Goal: Transaction & Acquisition: Purchase product/service

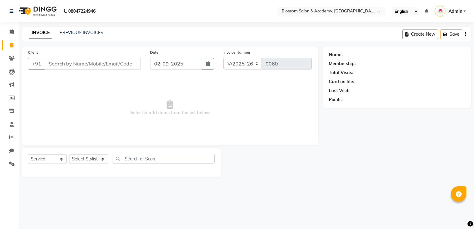
select select "8887"
select select "service"
click at [79, 64] on input "Client" at bounding box center [93, 64] width 96 height 12
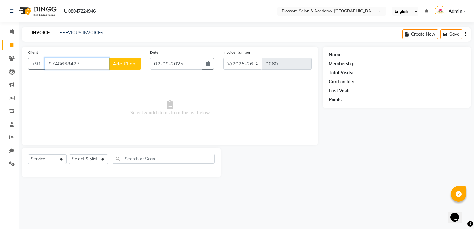
type input "9748668427"
click at [123, 68] on button "Add Client" at bounding box center [125, 64] width 32 height 12
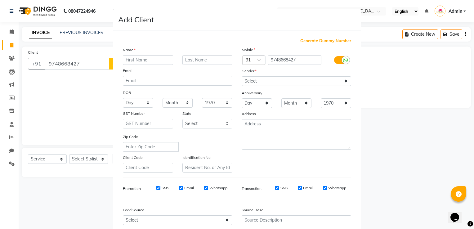
click at [128, 61] on input "text" at bounding box center [148, 60] width 50 height 10
type input "[PERSON_NAME]"
click at [278, 83] on select "Select [DEMOGRAPHIC_DATA] [DEMOGRAPHIC_DATA] Other Prefer Not To Say" at bounding box center [296, 81] width 109 height 10
select select "[DEMOGRAPHIC_DATA]"
click at [242, 77] on select "Select [DEMOGRAPHIC_DATA] [DEMOGRAPHIC_DATA] Other Prefer Not To Say" at bounding box center [296, 81] width 109 height 10
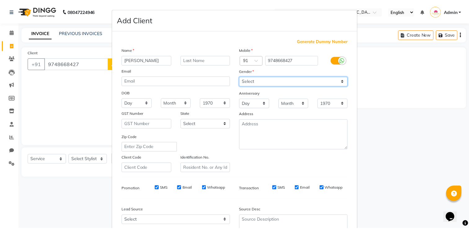
scroll to position [60, 0]
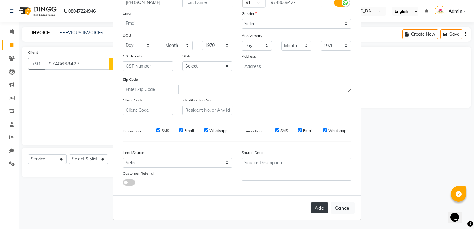
click at [317, 209] on button "Add" at bounding box center [319, 207] width 17 height 11
select select
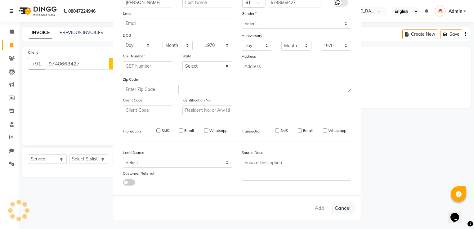
select select
checkbox input "false"
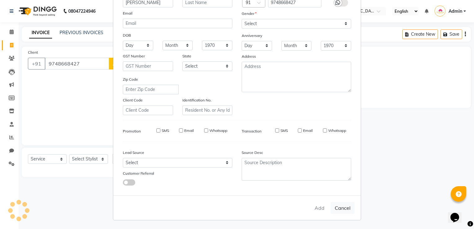
checkbox input "false"
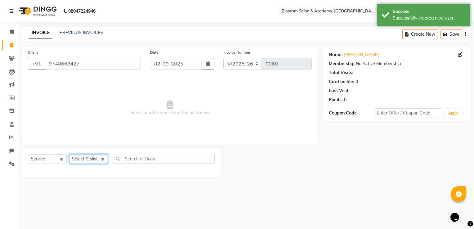
click at [78, 162] on select "Select Stylist [PERSON_NAME] [PERSON_NAME] [PERSON_NAME] [PERSON_NAME] BARBHIYA…" at bounding box center [88, 159] width 39 height 10
select select "89745"
click at [69, 154] on select "Select Stylist [PERSON_NAME] [PERSON_NAME] [PERSON_NAME] [PERSON_NAME] BARBHIYA…" at bounding box center [88, 159] width 39 height 10
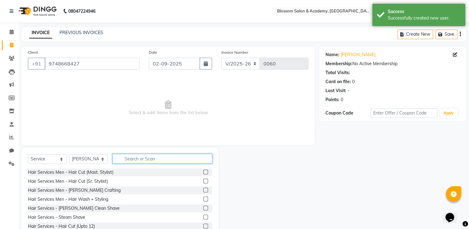
click at [122, 159] on input "text" at bounding box center [163, 159] width 100 height 10
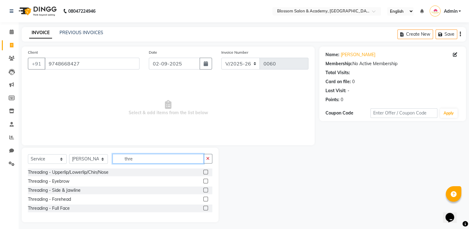
type input "thre"
click at [206, 207] on label at bounding box center [205, 208] width 5 height 5
click at [206, 207] on input "checkbox" at bounding box center [205, 208] width 4 height 4
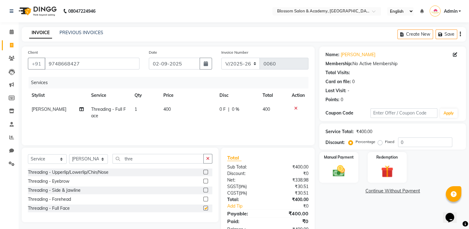
checkbox input "false"
click at [140, 158] on input "thre" at bounding box center [158, 159] width 91 height 10
type input "t"
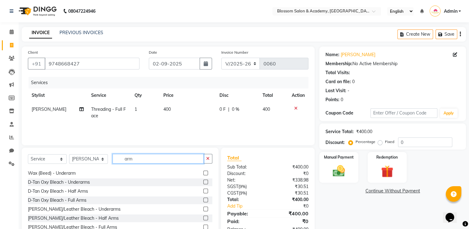
scroll to position [31, 0]
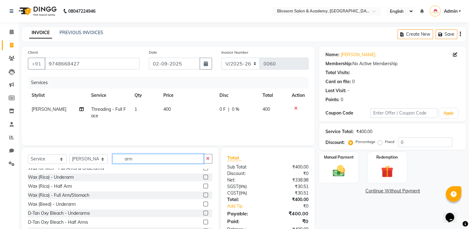
type input "arm"
click at [203, 195] on label at bounding box center [205, 195] width 5 height 5
click at [203, 195] on input "checkbox" at bounding box center [205, 195] width 4 height 4
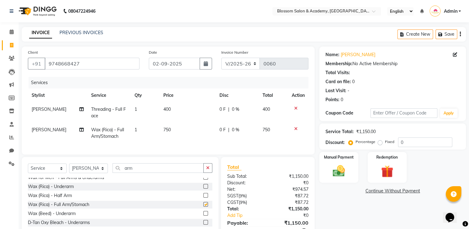
checkbox input "false"
click at [163, 131] on span "750" at bounding box center [166, 130] width 7 height 6
select select "89745"
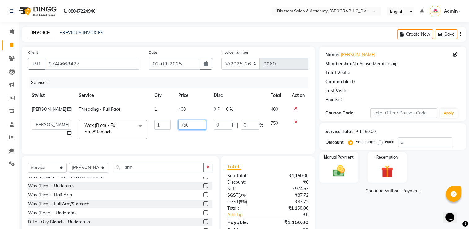
click at [187, 130] on input "750" at bounding box center [192, 125] width 28 height 10
type input "700"
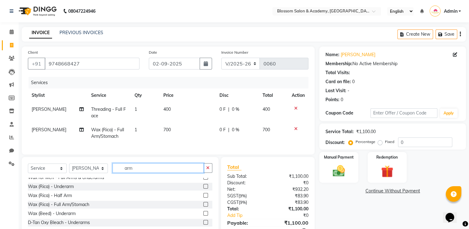
click at [136, 178] on div "Select Service Product Membership Package Voucher Prepaid Gift Card Select Styl…" at bounding box center [120, 170] width 184 height 15
type input "a"
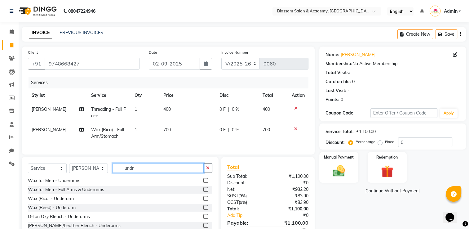
scroll to position [0, 0]
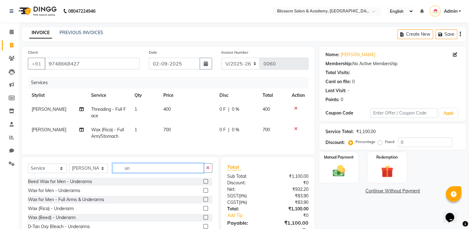
type input "u"
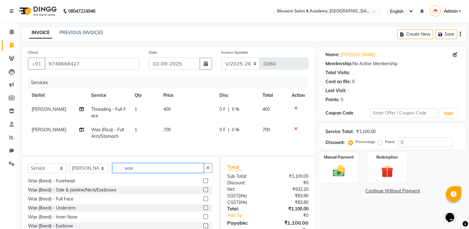
scroll to position [262, 0]
type input "wax"
click at [203, 210] on label at bounding box center [205, 207] width 5 height 5
click at [203, 210] on input "checkbox" at bounding box center [205, 208] width 4 height 4
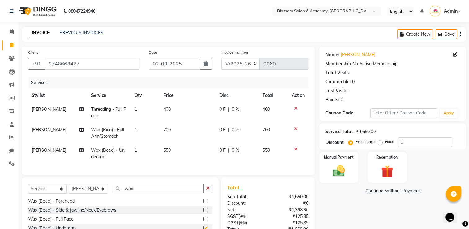
checkbox input "false"
click at [296, 150] on icon at bounding box center [295, 149] width 3 height 4
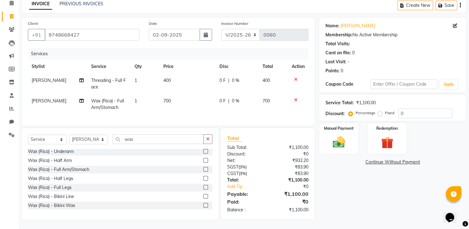
scroll to position [169, 0]
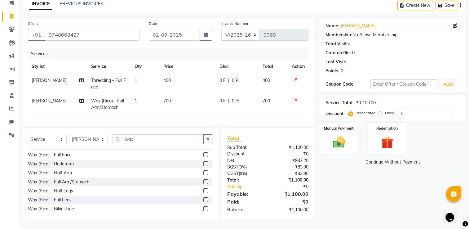
click at [203, 165] on label at bounding box center [205, 163] width 5 height 5
click at [203, 165] on input "checkbox" at bounding box center [205, 164] width 4 height 4
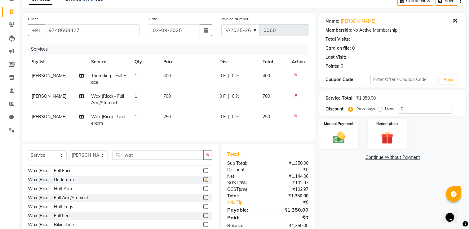
checkbox input "false"
click at [136, 159] on input "wax" at bounding box center [158, 155] width 91 height 10
type input "w"
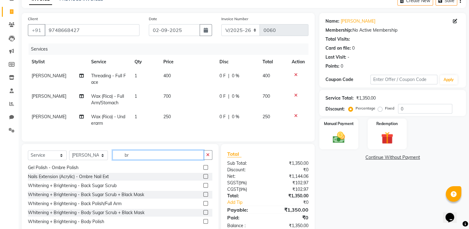
scroll to position [0, 0]
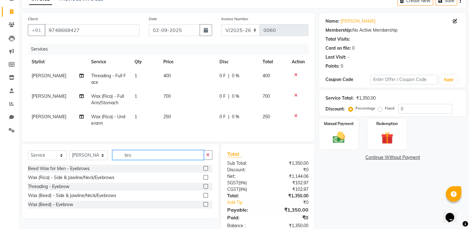
type input "bro"
click at [206, 189] on label at bounding box center [205, 186] width 5 height 5
click at [206, 189] on input "checkbox" at bounding box center [205, 186] width 4 height 4
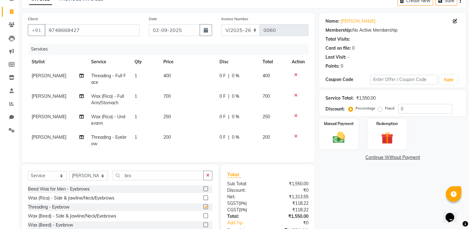
checkbox input "false"
click at [168, 137] on span "200" at bounding box center [166, 137] width 7 height 6
select select "89745"
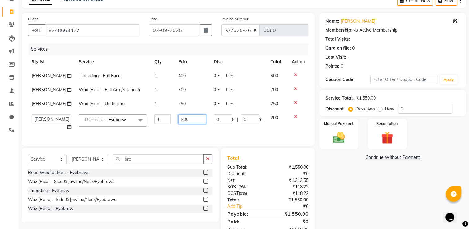
click at [188, 124] on input "200" at bounding box center [192, 119] width 28 height 10
type input "2"
type input "100"
click at [173, 164] on input "bro" at bounding box center [158, 159] width 91 height 10
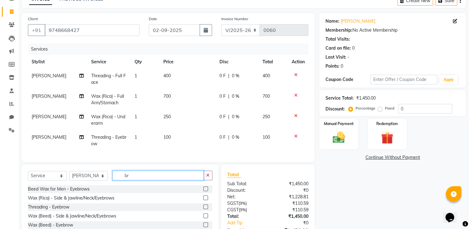
type input "b"
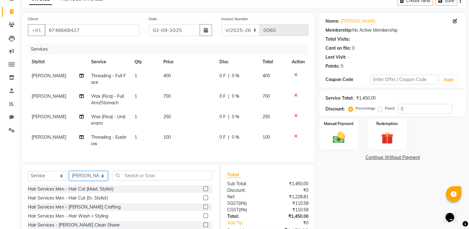
click at [86, 180] on select "Select Stylist [PERSON_NAME] [PERSON_NAME] [PERSON_NAME] [PERSON_NAME] BARBHIYA…" at bounding box center [88, 176] width 39 height 10
select select "89743"
click at [69, 176] on select "Select Stylist [PERSON_NAME] [PERSON_NAME] [PERSON_NAME] [PERSON_NAME] BARBHIYA…" at bounding box center [88, 176] width 39 height 10
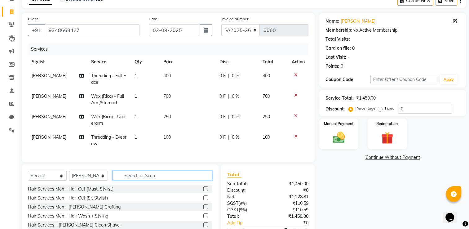
click at [135, 180] on input "text" at bounding box center [163, 176] width 100 height 10
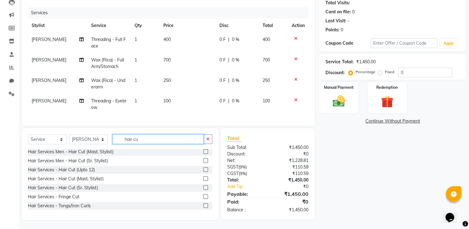
scroll to position [74, 0]
type input "hair cu"
click at [203, 180] on label at bounding box center [205, 178] width 5 height 5
click at [203, 180] on input "checkbox" at bounding box center [205, 179] width 4 height 4
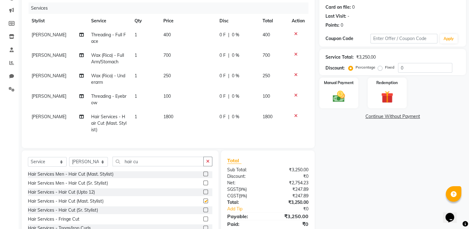
checkbox input "false"
click at [166, 116] on span "1800" at bounding box center [168, 117] width 10 height 6
select select "89743"
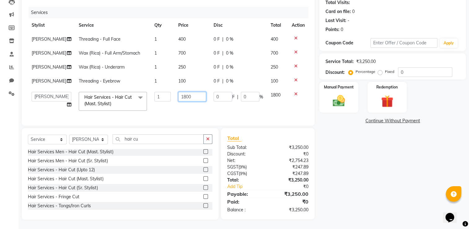
click at [190, 101] on input "1800" at bounding box center [192, 97] width 28 height 10
type input "1500"
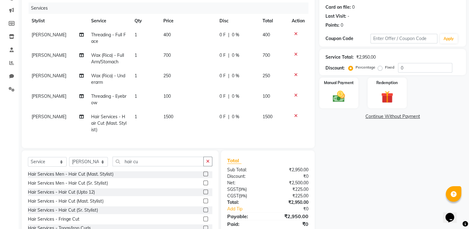
click at [182, 127] on td "1500" at bounding box center [188, 123] width 56 height 27
select select "89743"
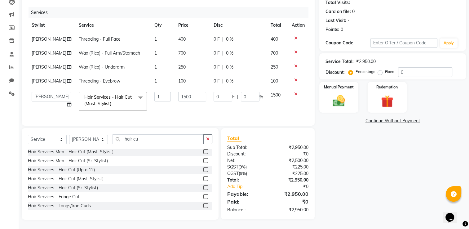
scroll to position [0, 0]
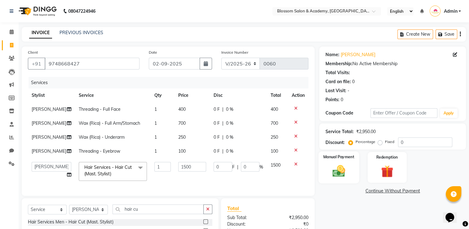
click at [335, 174] on img at bounding box center [339, 171] width 21 height 15
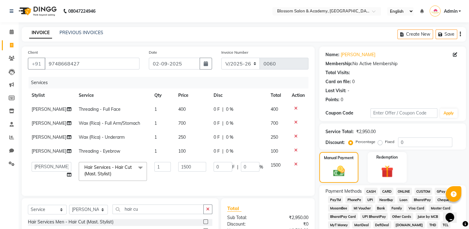
click at [406, 192] on span "ONLINE" at bounding box center [404, 191] width 16 height 7
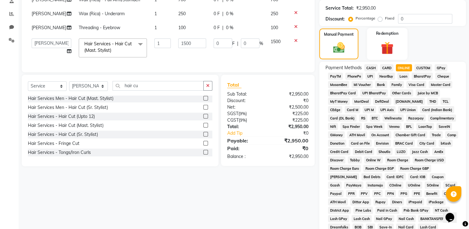
scroll to position [186, 0]
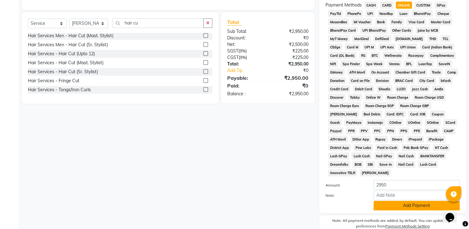
click at [412, 203] on button "Add Payment" at bounding box center [417, 206] width 86 height 10
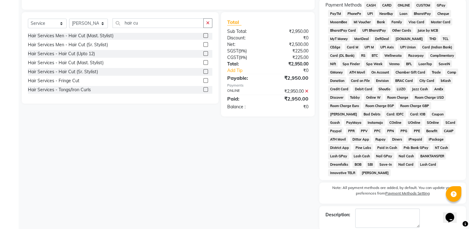
scroll to position [214, 0]
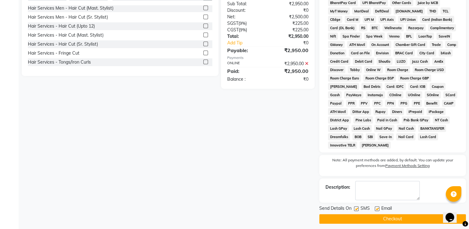
click at [387, 216] on button "Checkout" at bounding box center [392, 219] width 147 height 10
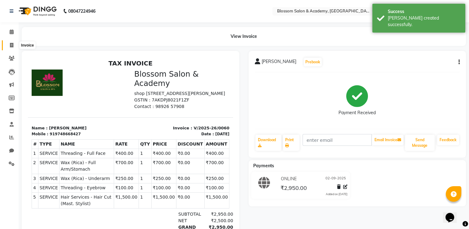
click at [12, 44] on icon at bounding box center [11, 45] width 3 height 5
select select "8887"
select select "service"
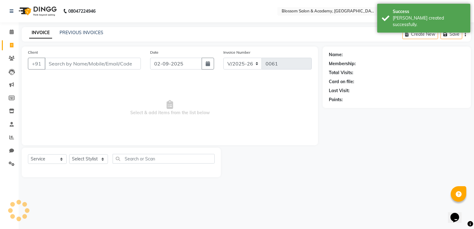
click at [55, 61] on input "Client" at bounding box center [93, 64] width 96 height 12
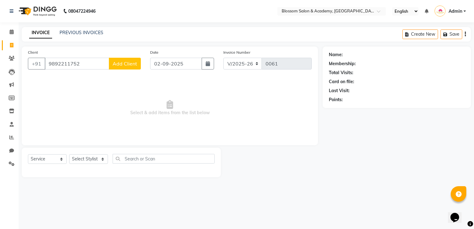
type input "9892211752"
click at [126, 64] on span "Add Client" at bounding box center [125, 63] width 24 height 6
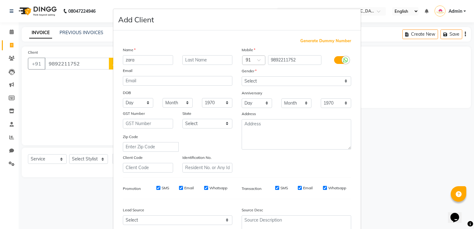
type input "zara"
click at [275, 83] on select "Select [DEMOGRAPHIC_DATA] [DEMOGRAPHIC_DATA] Other Prefer Not To Say" at bounding box center [296, 81] width 109 height 10
select select "[DEMOGRAPHIC_DATA]"
click at [242, 77] on select "Select [DEMOGRAPHIC_DATA] [DEMOGRAPHIC_DATA] Other Prefer Not To Say" at bounding box center [296, 81] width 109 height 10
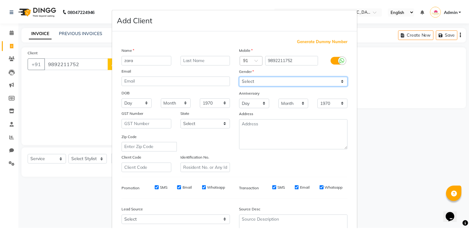
scroll to position [60, 0]
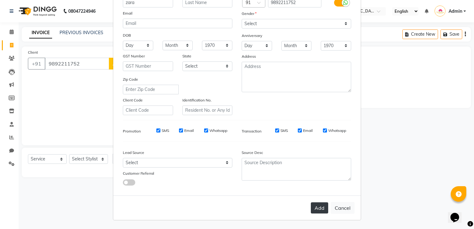
click at [318, 208] on button "Add" at bounding box center [319, 207] width 17 height 11
select select
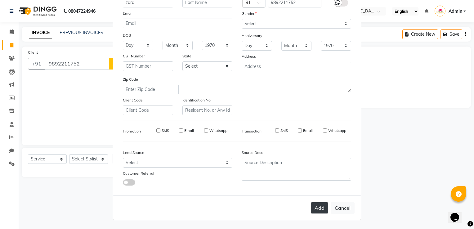
select select
checkbox input "false"
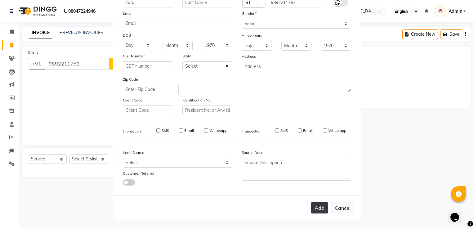
checkbox input "false"
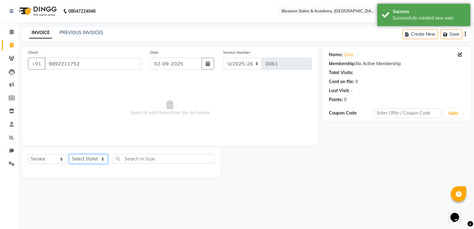
click at [93, 160] on select "Select Stylist [PERSON_NAME] [PERSON_NAME] [PERSON_NAME] [PERSON_NAME] BARBHIYA…" at bounding box center [88, 159] width 39 height 10
select select "89742"
click at [69, 154] on select "Select Stylist [PERSON_NAME] [PERSON_NAME] [PERSON_NAME] [PERSON_NAME] BARBHIYA…" at bounding box center [88, 159] width 39 height 10
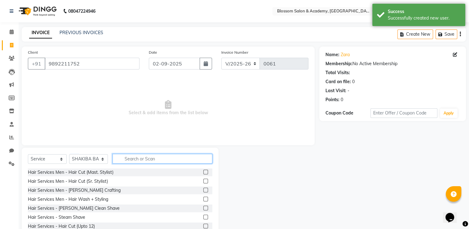
click at [130, 160] on input "text" at bounding box center [163, 159] width 100 height 10
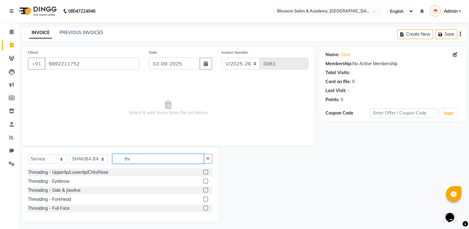
type input "thr"
click at [204, 180] on label at bounding box center [205, 181] width 5 height 5
click at [204, 180] on input "checkbox" at bounding box center [205, 181] width 4 height 4
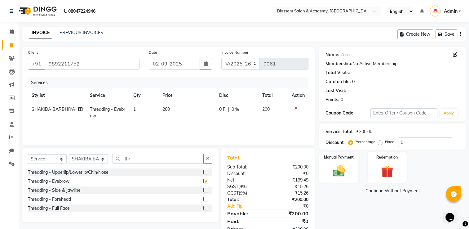
checkbox input "false"
click at [169, 106] on td "200" at bounding box center [187, 112] width 57 height 20
select select "89742"
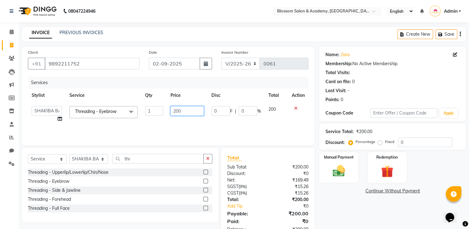
click at [184, 112] on input "200" at bounding box center [187, 111] width 33 height 10
type input "2"
type input "100"
click at [189, 122] on td "100" at bounding box center [187, 114] width 41 height 24
select select "89742"
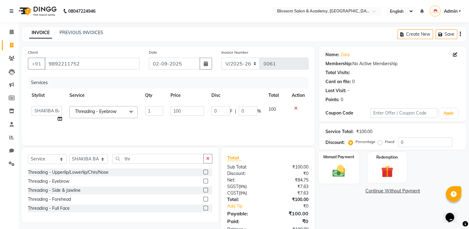
click at [344, 172] on img at bounding box center [339, 171] width 21 height 15
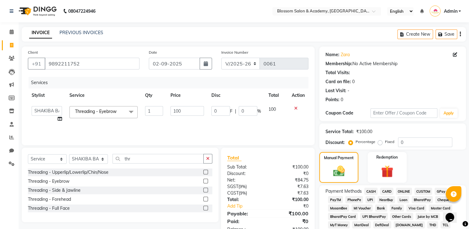
click at [372, 190] on span "CASH" at bounding box center [370, 191] width 13 height 7
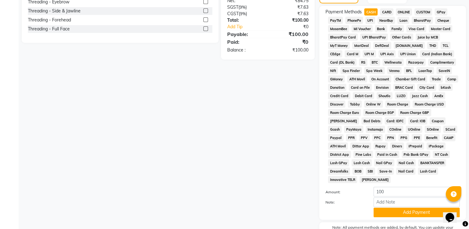
scroll to position [212, 0]
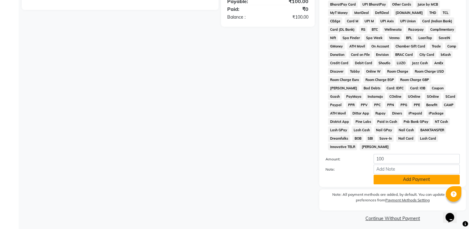
click at [388, 175] on button "Add Payment" at bounding box center [417, 180] width 86 height 10
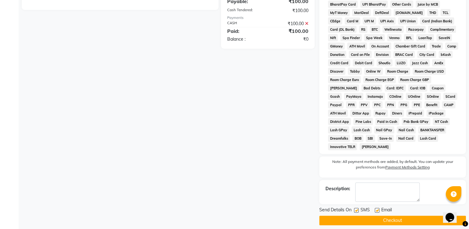
click at [378, 217] on button "Checkout" at bounding box center [392, 221] width 147 height 10
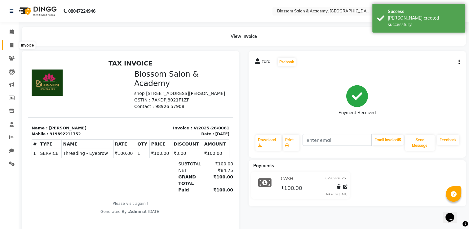
click at [11, 43] on icon at bounding box center [11, 45] width 3 height 5
select select "service"
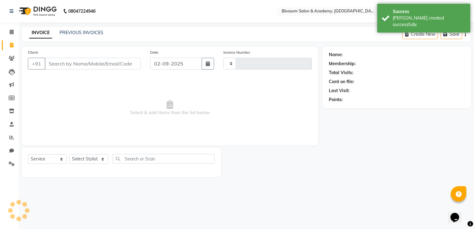
type input "0062"
select select "8887"
click at [10, 32] on icon at bounding box center [12, 31] width 4 height 5
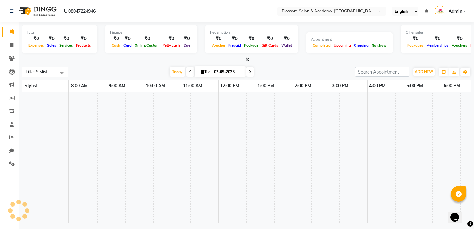
click at [173, 131] on td at bounding box center [176, 157] width 9 height 131
click at [11, 45] on icon at bounding box center [11, 45] width 3 height 5
select select "service"
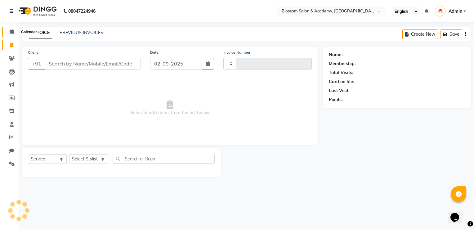
click at [13, 34] on icon at bounding box center [12, 31] width 4 height 5
